Goal: Navigation & Orientation: Find specific page/section

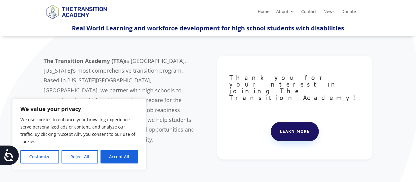
scroll to position [40, 0]
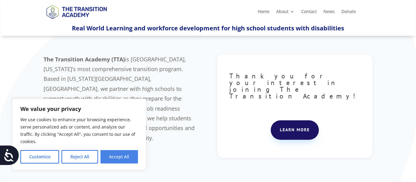
click at [115, 153] on button "Accept All" at bounding box center [118, 156] width 37 height 13
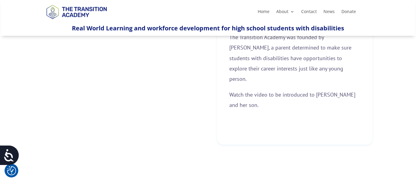
scroll to position [236, 0]
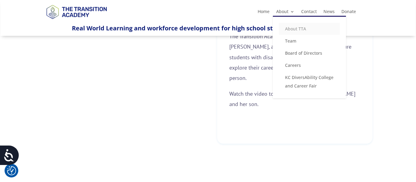
click at [287, 29] on link "About TTA" at bounding box center [309, 29] width 61 height 12
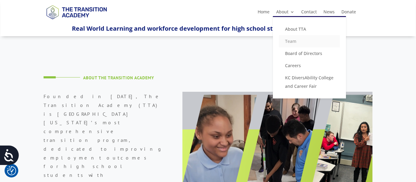
click at [287, 43] on link "Team" at bounding box center [309, 41] width 61 height 12
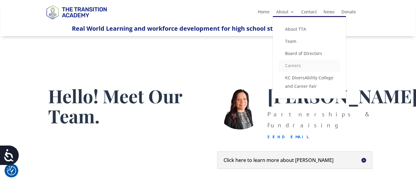
click at [298, 67] on link "Careers" at bounding box center [309, 66] width 61 height 12
